Goal: Task Accomplishment & Management: Use online tool/utility

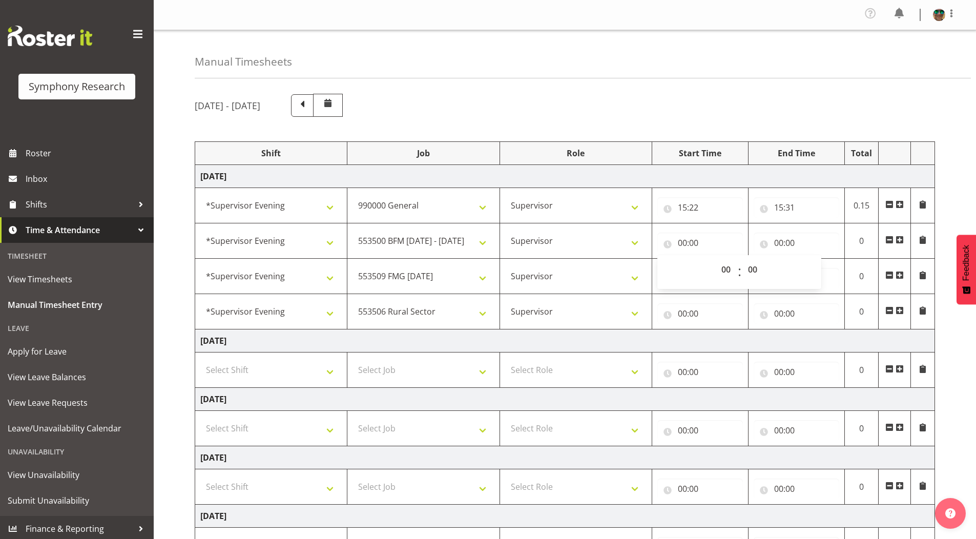
select select "4583"
select select "743"
select select "4583"
select select "10242"
select select "4583"
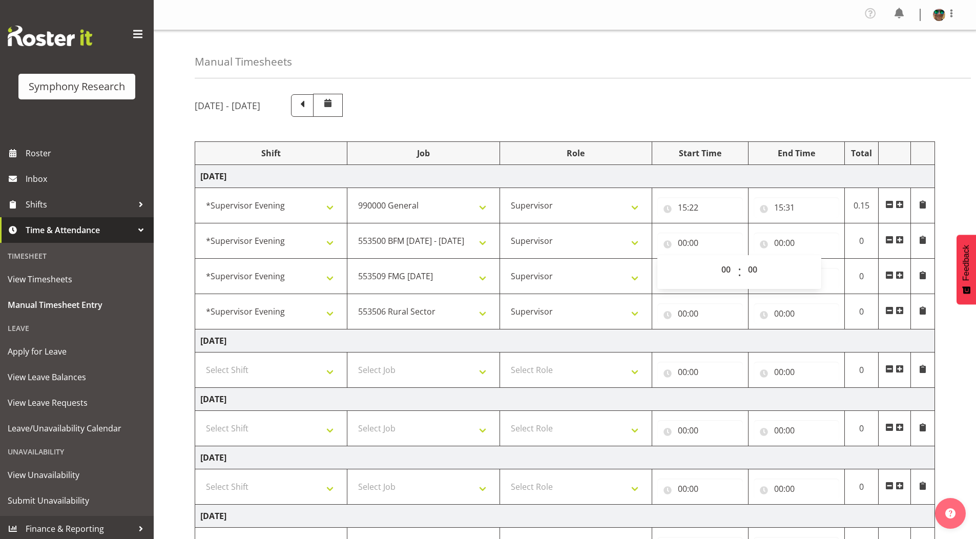
select select "10585"
select select "4583"
select select "10587"
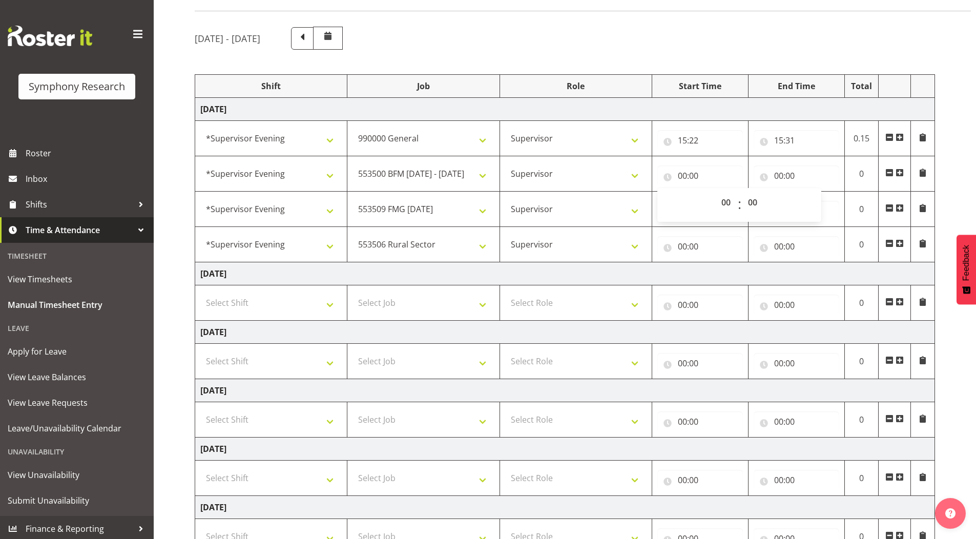
scroll to position [103, 0]
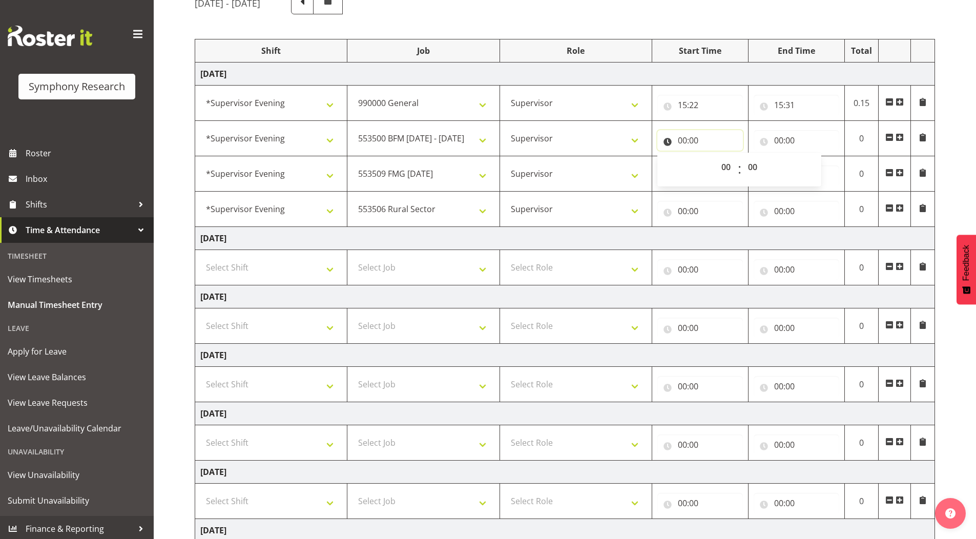
click at [681, 139] on input "00:00" at bounding box center [701, 140] width 86 height 21
click at [682, 137] on input "00:00" at bounding box center [701, 140] width 86 height 21
drag, startPoint x: 727, startPoint y: 169, endPoint x: 746, endPoint y: 335, distance: 167.7
click at [727, 169] on select "00 01 02 03 04 05 06 07 08 09 10 11 12 13 14 15 16 17 18 19 20 21 22 23" at bounding box center [727, 167] width 23 height 21
select select "14"
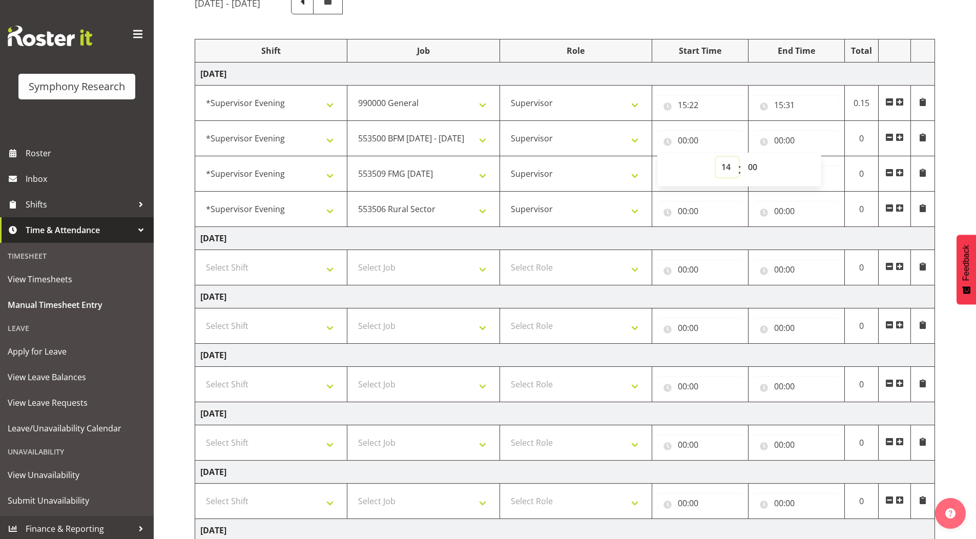
click at [716, 157] on select "00 01 02 03 04 05 06 07 08 09 10 11 12 13 14 15 16 17 18 19 20 21 22 23" at bounding box center [727, 167] width 23 height 21
type input "14:00"
click at [729, 167] on select "00 01 02 03 04 05 06 07 08 09 10 11 12 13 14 15 16 17 18 19 20 21 22 23" at bounding box center [727, 167] width 23 height 21
select select "15"
click at [716, 157] on select "00 01 02 03 04 05 06 07 08 09 10 11 12 13 14 15 16 17 18 19 20 21 22 23" at bounding box center [727, 167] width 23 height 21
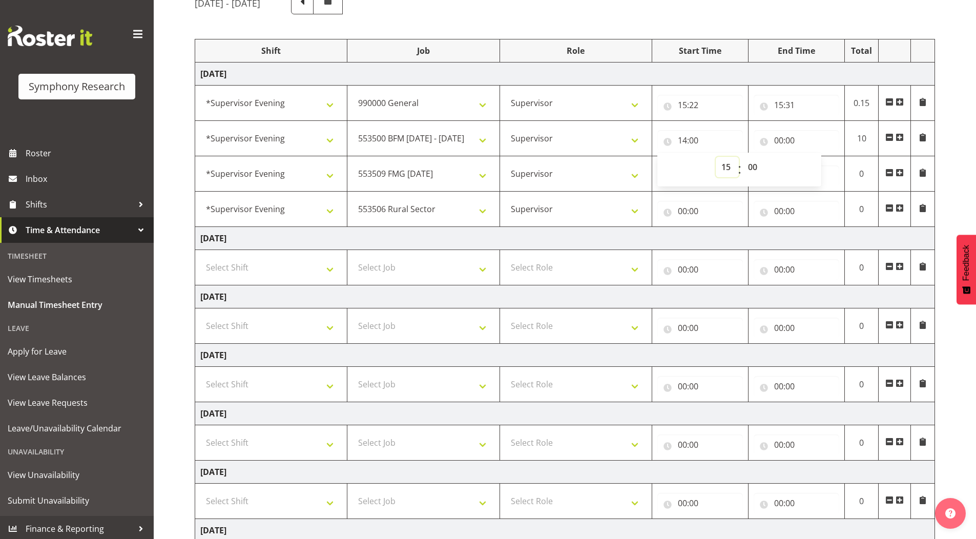
type input "15:00"
drag, startPoint x: 753, startPoint y: 167, endPoint x: 741, endPoint y: 318, distance: 152.2
click at [753, 167] on select "00 01 02 03 04 05 06 07 08 09 10 11 12 13 14 15 16 17 18 19 20 21 22 23 24 25 2…" at bounding box center [754, 167] width 23 height 21
select select "31"
click at [743, 157] on select "00 01 02 03 04 05 06 07 08 09 10 11 12 13 14 15 16 17 18 19 20 21 22 23 24 25 2…" at bounding box center [754, 167] width 23 height 21
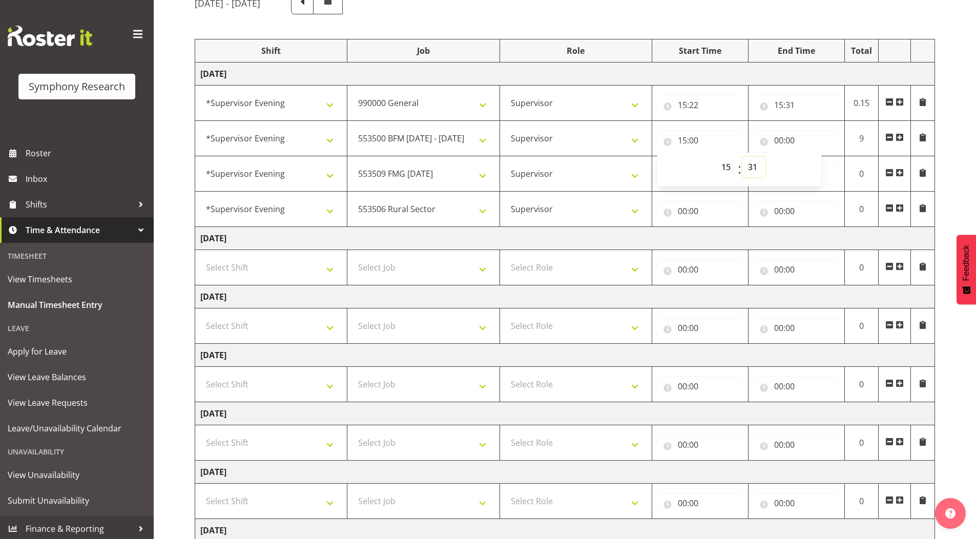
type input "15:31"
click at [779, 140] on input "00:00" at bounding box center [797, 140] width 86 height 21
click at [820, 169] on select "00 01 02 03 04 05 06 07 08 09 10 11 12 13 14 15 16 17 18 19 20 21 22 23" at bounding box center [823, 167] width 23 height 21
select select "15"
click at [812, 157] on select "00 01 02 03 04 05 06 07 08 09 10 11 12 13 14 15 16 17 18 19 20 21 22 23" at bounding box center [823, 167] width 23 height 21
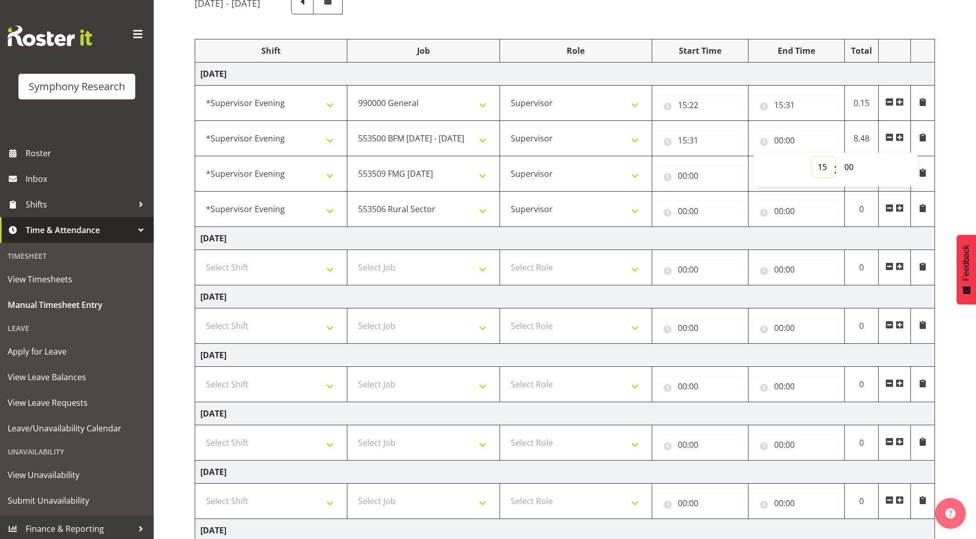
type input "15:00"
click at [850, 170] on select "00 01 02 03 04 05 06 07 08 09 10 11 12 13 14 15 16 17 18 19 20 21 22 23 24 25 2…" at bounding box center [850, 167] width 23 height 21
select select "36"
click at [839, 157] on select "00 01 02 03 04 05 06 07 08 09 10 11 12 13 14 15 16 17 18 19 20 21 22 23 24 25 2…" at bounding box center [850, 167] width 23 height 21
type input "15:36"
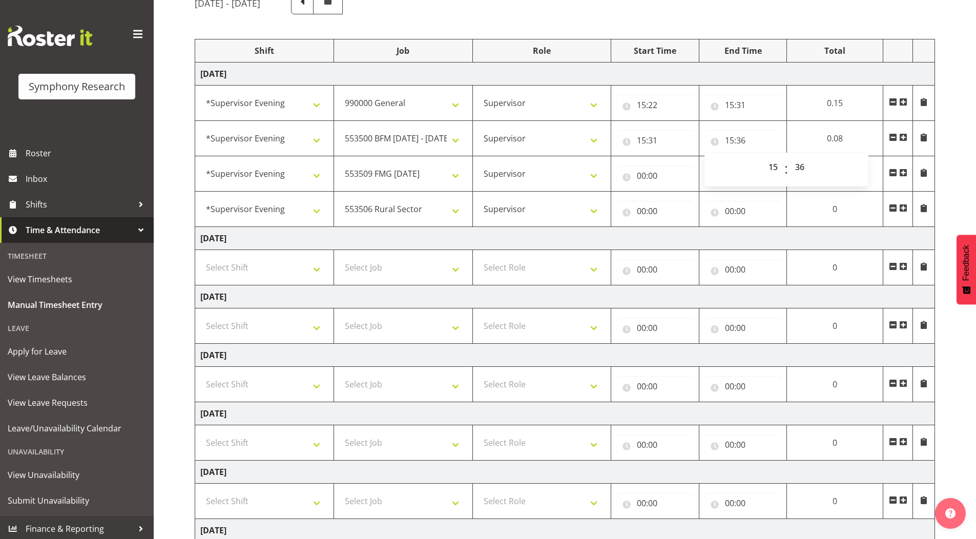
click at [711, 18] on div "[DATE] - [DATE] Shift Job Role Start Time End Time Total [DATE] !!Weekend Resid…" at bounding box center [586, 309] width 782 height 651
click at [644, 175] on input "00:00" at bounding box center [655, 176] width 77 height 21
click at [683, 203] on select "00 01 02 03 04 05 06 07 08 09 10 11 12 13 14 15 16 17 18 19 20 21 22 23" at bounding box center [686, 202] width 23 height 21
select select "15"
click at [698, 192] on select "00 01 02 03 04 05 06 07 08 09 10 11 12 13 14 15 16 17 18 19 20 21 22 23" at bounding box center [686, 202] width 23 height 21
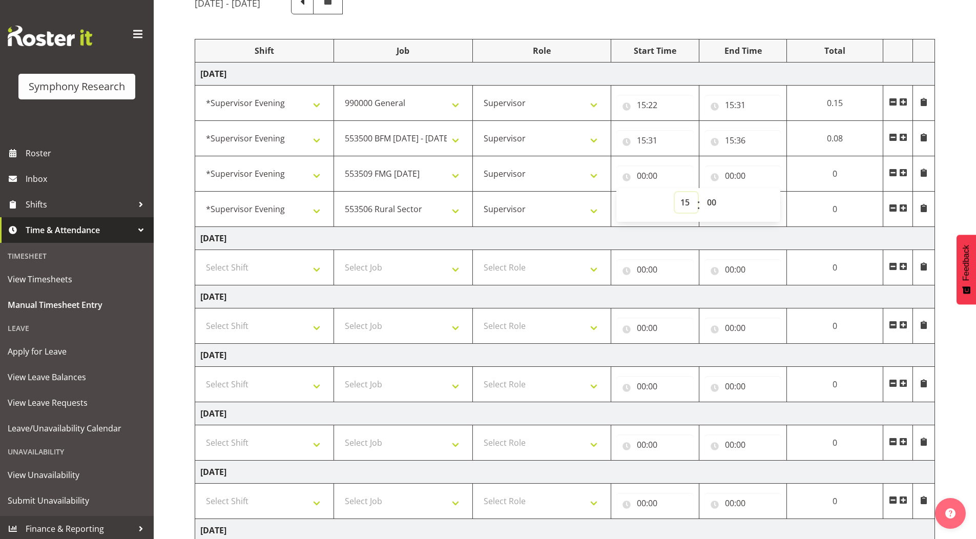
type input "15:00"
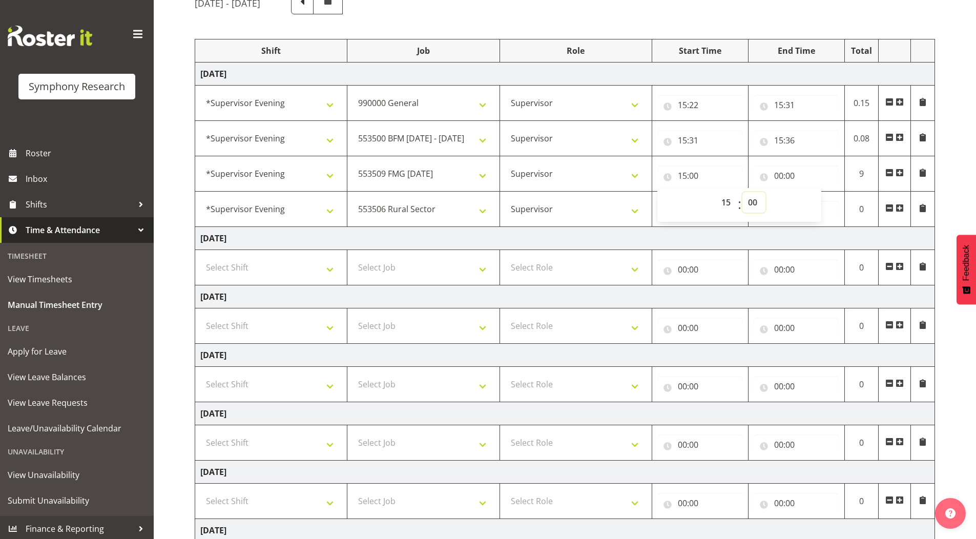
click at [754, 202] on select "00 01 02 03 04 05 06 07 08 09 10 11 12 13 14 15 16 17 18 19 20 21 22 23 24 25 2…" at bounding box center [754, 202] width 23 height 21
select select "36"
click at [743, 192] on select "00 01 02 03 04 05 06 07 08 09 10 11 12 13 14 15 16 17 18 19 20 21 22 23 24 25 2…" at bounding box center [754, 202] width 23 height 21
type input "15:36"
click at [777, 138] on input "15:36" at bounding box center [797, 140] width 86 height 21
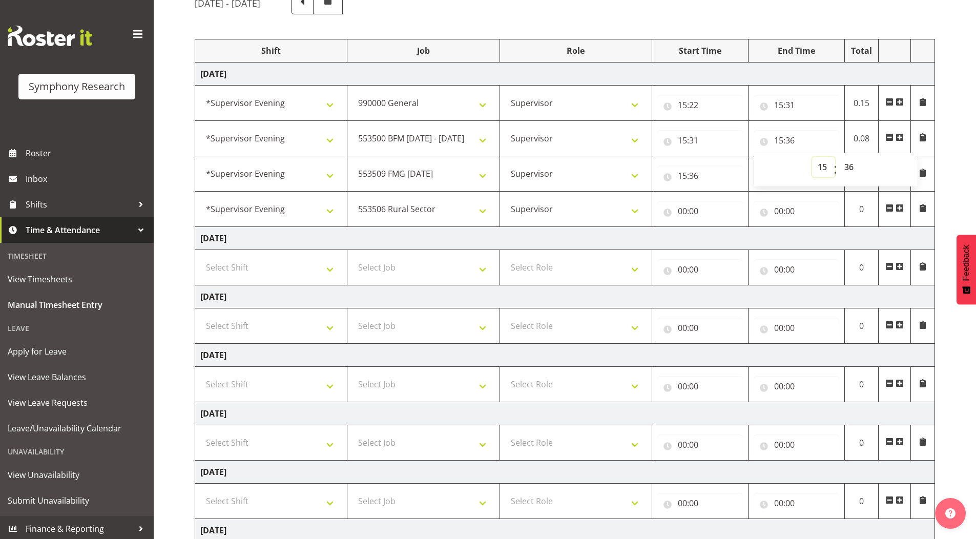
drag, startPoint x: 823, startPoint y: 162, endPoint x: 825, endPoint y: 171, distance: 9.5
click at [823, 162] on select "00 01 02 03 04 05 06 07 08 09 10 11 12 13 14 15 16 17 18 19 20 21 22 23" at bounding box center [823, 167] width 23 height 21
select select "16"
click at [812, 157] on select "00 01 02 03 04 05 06 07 08 09 10 11 12 13 14 15 16 17 18 19 20 21 22 23" at bounding box center [823, 167] width 23 height 21
type input "16:36"
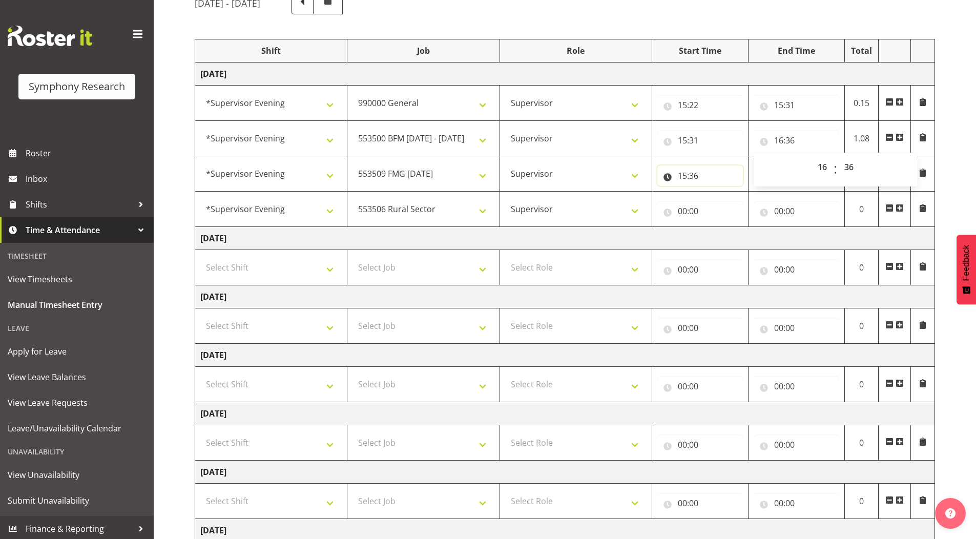
click at [683, 173] on input "15:36" at bounding box center [701, 176] width 86 height 21
drag, startPoint x: 726, startPoint y: 205, endPoint x: 754, endPoint y: 456, distance: 252.7
click at [726, 205] on select "00 01 02 03 04 05 06 07 08 09 10 11 12 13 14 15 16 17 18 19 20 21 22 23" at bounding box center [727, 202] width 23 height 21
select select "16"
click at [716, 192] on select "00 01 02 03 04 05 06 07 08 09 10 11 12 13 14 15 16 17 18 19 20 21 22 23" at bounding box center [727, 202] width 23 height 21
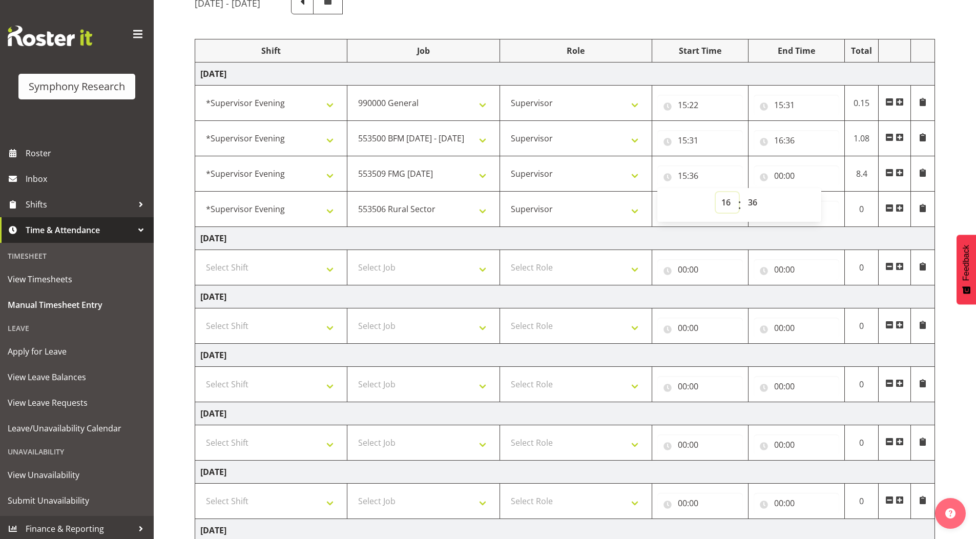
type input "16:36"
click at [779, 176] on input "00:00" at bounding box center [797, 176] width 86 height 21
drag, startPoint x: 822, startPoint y: 203, endPoint x: 804, endPoint y: 233, distance: 35.4
click at [822, 203] on select "00 01 02 03 04 05 06 07 08 09 10 11 12 13 14 15 16 17 18 19 20 21 22 23" at bounding box center [823, 202] width 23 height 21
select select "17"
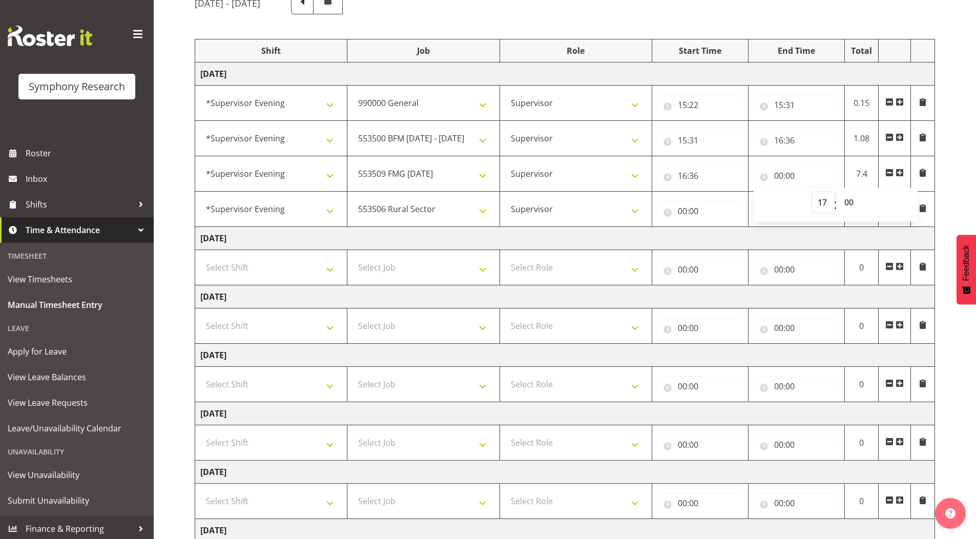
click at [812, 192] on select "00 01 02 03 04 05 06 07 08 09 10 11 12 13 14 15 16 17 18 19 20 21 22 23" at bounding box center [823, 202] width 23 height 21
type input "17:00"
drag, startPoint x: 847, startPoint y: 201, endPoint x: 847, endPoint y: 208, distance: 6.2
click at [847, 201] on select "00 01 02 03 04 05 06 07 08 09 10 11 12 13 14 15 16 17 18 19 20 21 22 23 24 25 2…" at bounding box center [850, 202] width 23 height 21
select select "36"
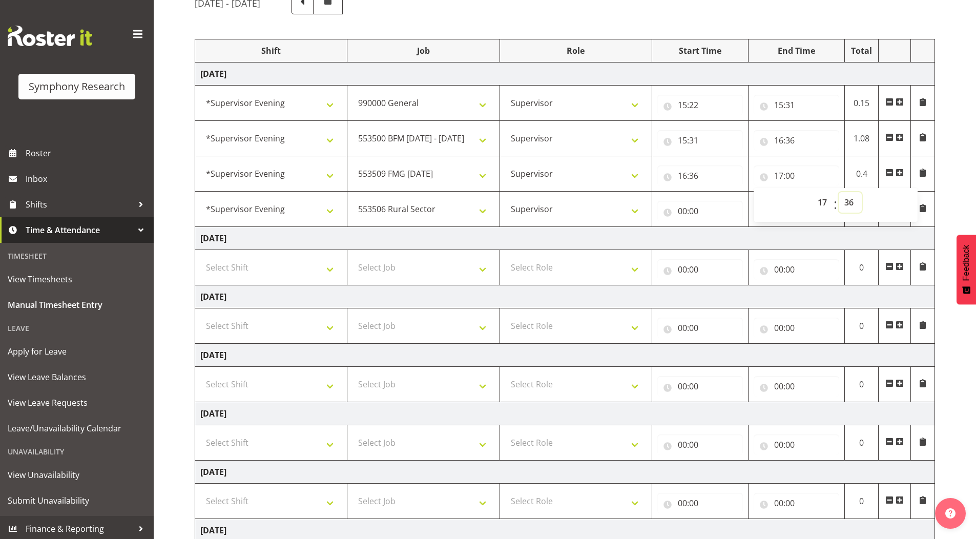
click at [839, 192] on select "00 01 02 03 04 05 06 07 08 09 10 11 12 13 14 15 16 17 18 19 20 21 22 23 24 25 2…" at bounding box center [850, 202] width 23 height 21
type input "17:36"
click at [574, 19] on div "[DATE] - [DATE] Shift Job Role Start Time End Time Total [DATE] !!Weekend Resid…" at bounding box center [586, 309] width 782 height 651
click at [681, 210] on input "00:00" at bounding box center [701, 211] width 86 height 21
drag, startPoint x: 722, startPoint y: 238, endPoint x: 761, endPoint y: 374, distance: 140.8
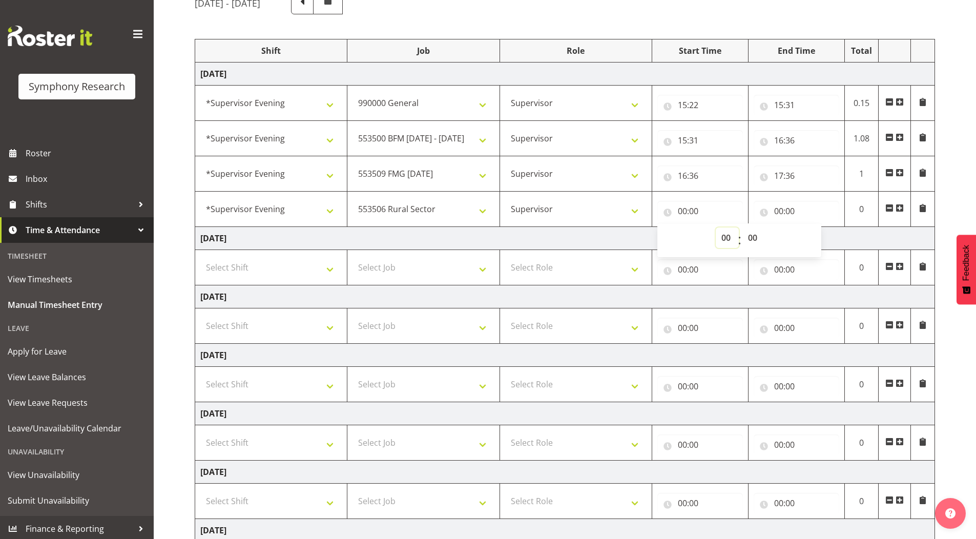
click at [722, 238] on select "00 01 02 03 04 05 06 07 08 09 10 11 12 13 14 15 16 17 18 19 20 21 22 23" at bounding box center [727, 238] width 23 height 21
select select "17"
click at [716, 228] on select "00 01 02 03 04 05 06 07 08 09 10 11 12 13 14 15 16 17 18 19 20 21 22 23" at bounding box center [727, 238] width 23 height 21
type input "17:00"
click at [753, 240] on select "00 01 02 03 04 05 06 07 08 09 10 11 12 13 14 15 16 17 18 19 20 21 22 23 24 25 2…" at bounding box center [754, 238] width 23 height 21
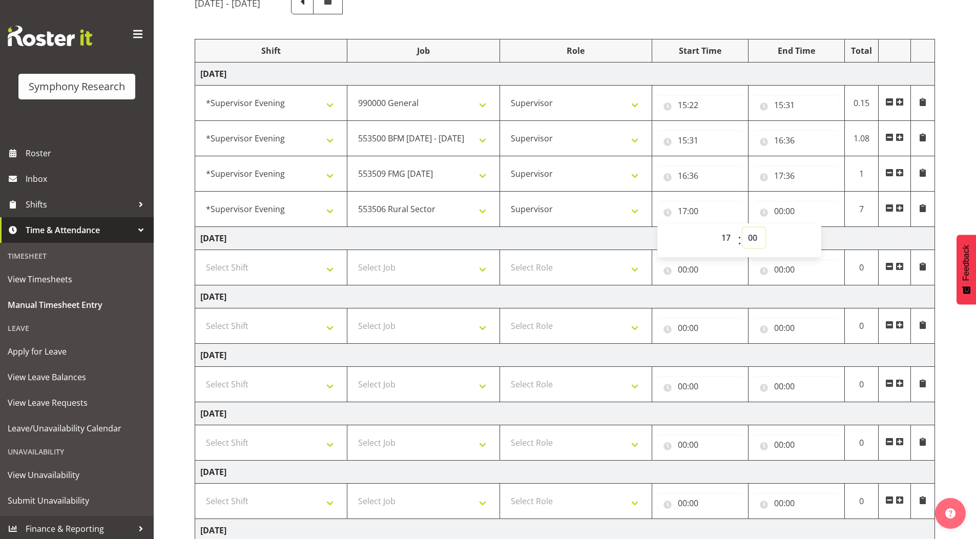
select select "36"
click at [743, 228] on select "00 01 02 03 04 05 06 07 08 09 10 11 12 13 14 15 16 17 18 19 20 21 22 23 24 25 2…" at bounding box center [754, 238] width 23 height 21
type input "17:36"
click at [722, 17] on div "[DATE] - [DATE] Shift Job Role Start Time End Time Total [DATE] !!Weekend Resid…" at bounding box center [586, 309] width 782 height 651
click at [780, 210] on input "00:00" at bounding box center [797, 211] width 86 height 21
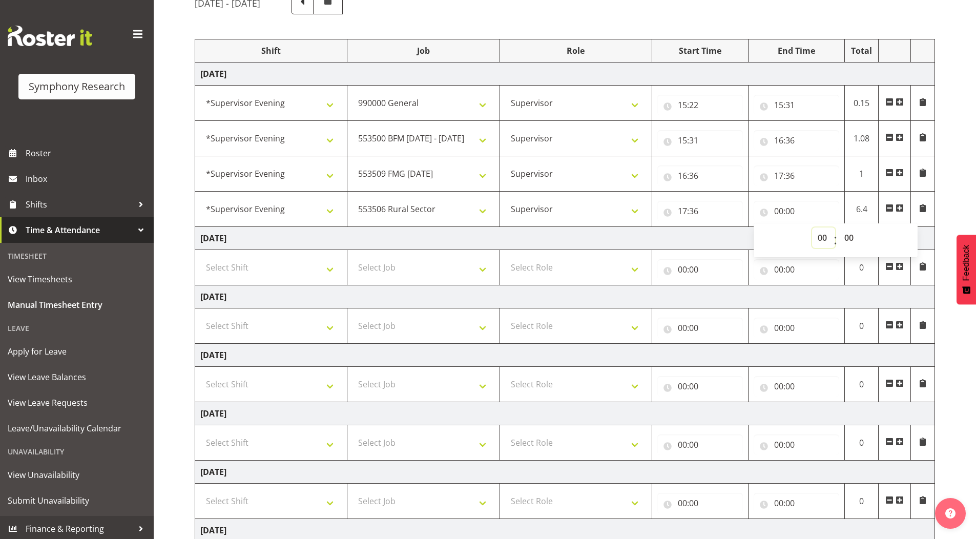
drag, startPoint x: 819, startPoint y: 236, endPoint x: 819, endPoint y: 246, distance: 9.7
click at [819, 236] on select "00 01 02 03 04 05 06 07 08 09 10 11 12 13 14 15 16 17 18 19 20 21 22 23" at bounding box center [823, 238] width 23 height 21
click at [823, 235] on select "00 01 02 03 04 05 06 07 08 09 10 11 12 13 14 15 16 17 18 19 20 21 22 23" at bounding box center [823, 238] width 23 height 21
select select "22"
click at [812, 228] on select "00 01 02 03 04 05 06 07 08 09 10 11 12 13 14 15 16 17 18 19 20 21 22 23" at bounding box center [823, 238] width 23 height 21
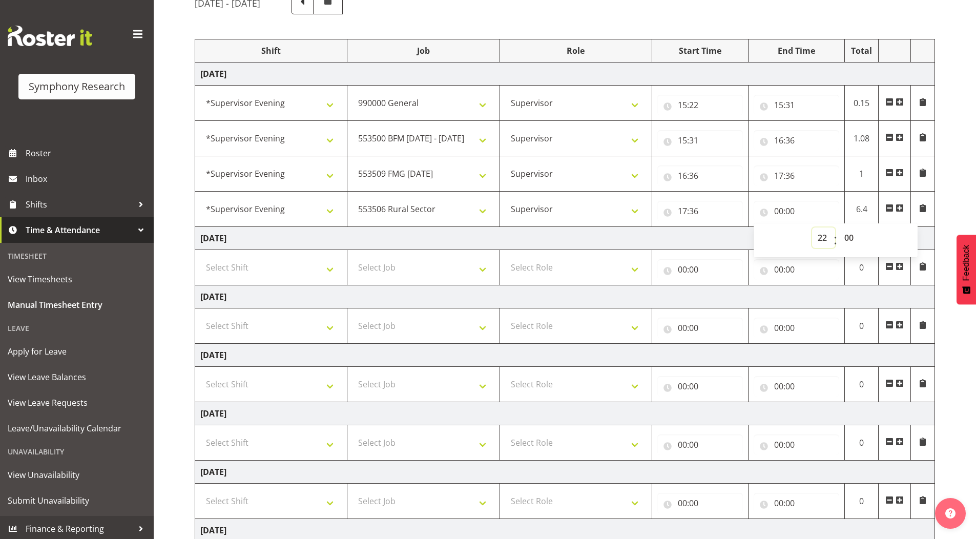
type input "22:00"
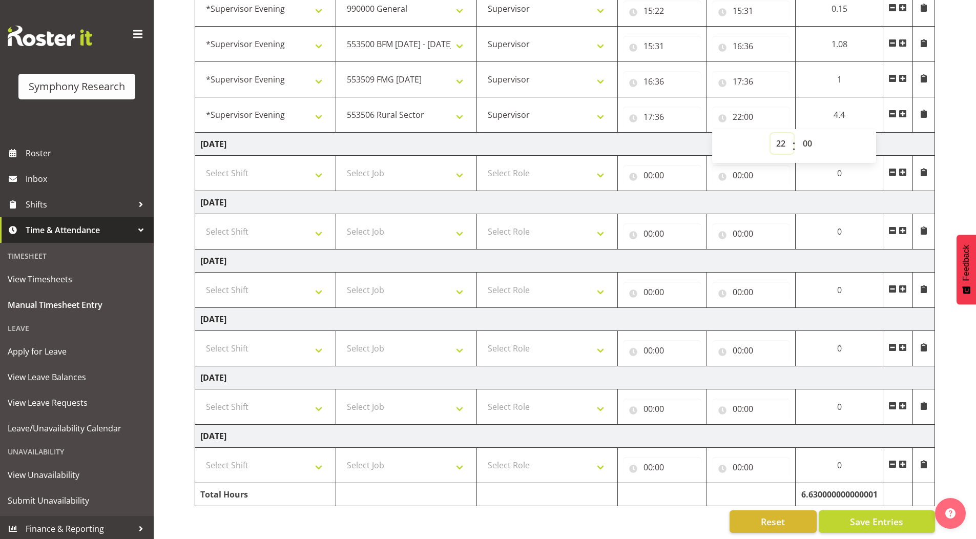
scroll to position [206, 0]
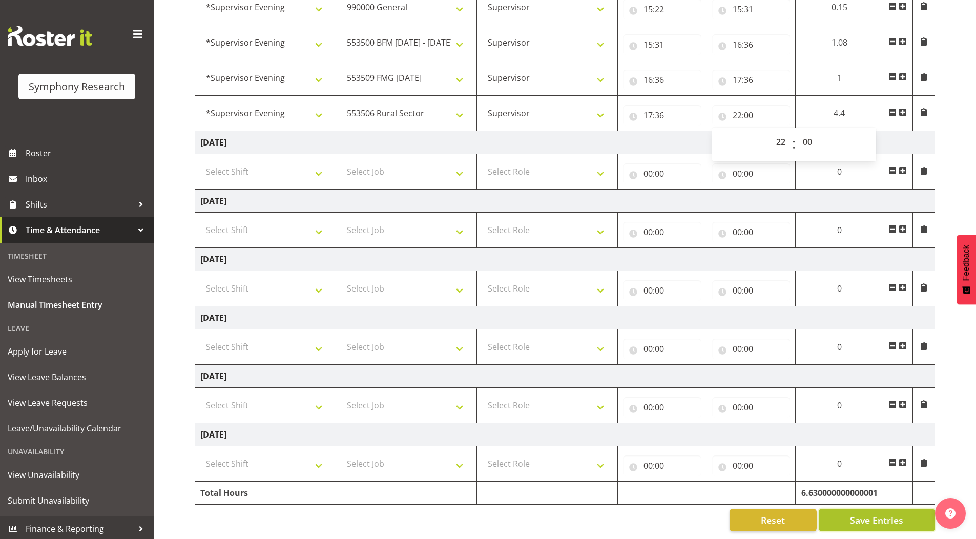
click at [848, 516] on button "Save Entries" at bounding box center [877, 520] width 116 height 23
